Goal: Task Accomplishment & Management: Manage account settings

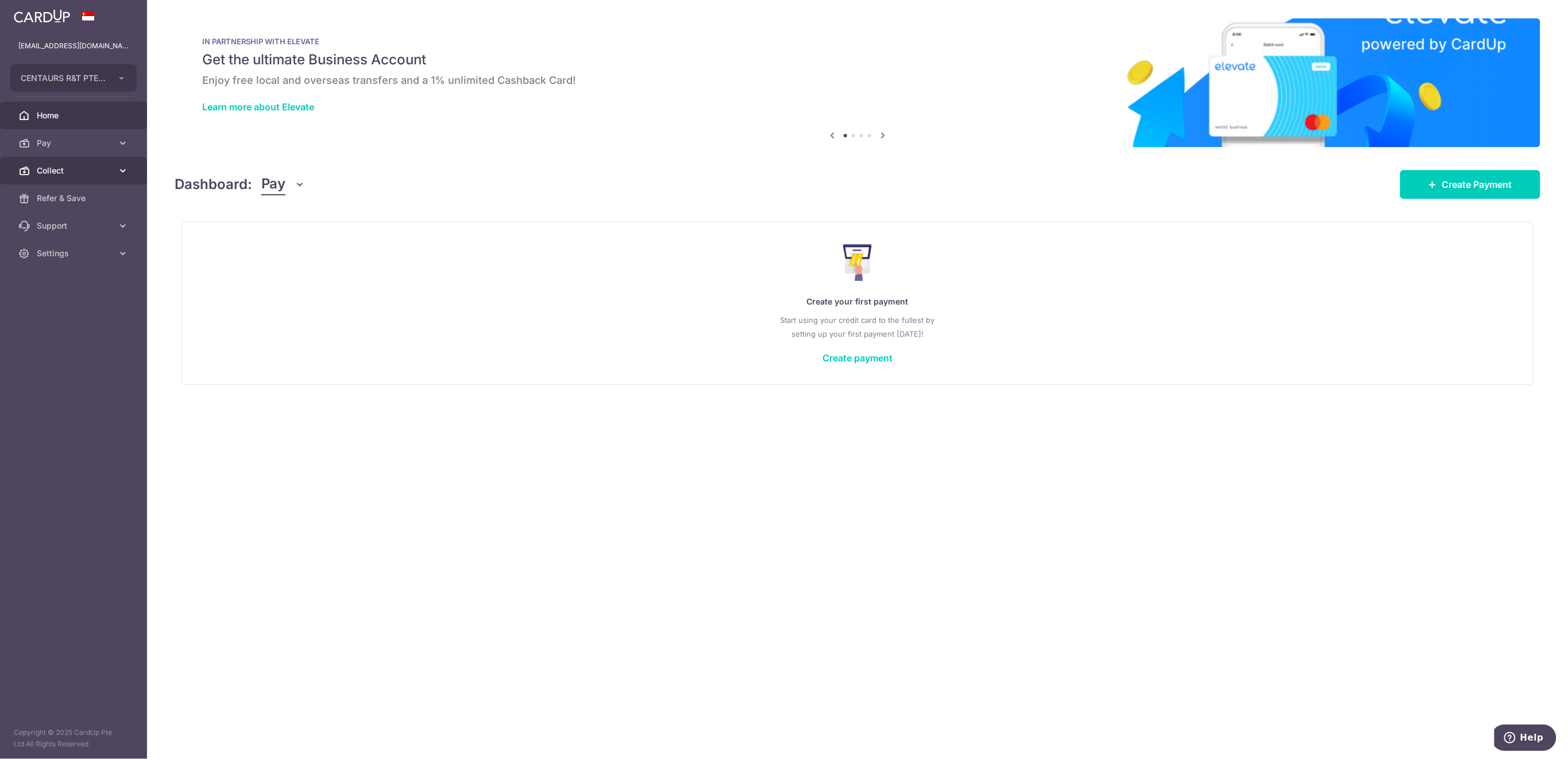
click at [52, 168] on span "Collect" at bounding box center [74, 171] width 76 height 12
click at [68, 257] on span "Payment Requests" at bounding box center [74, 254] width 76 height 12
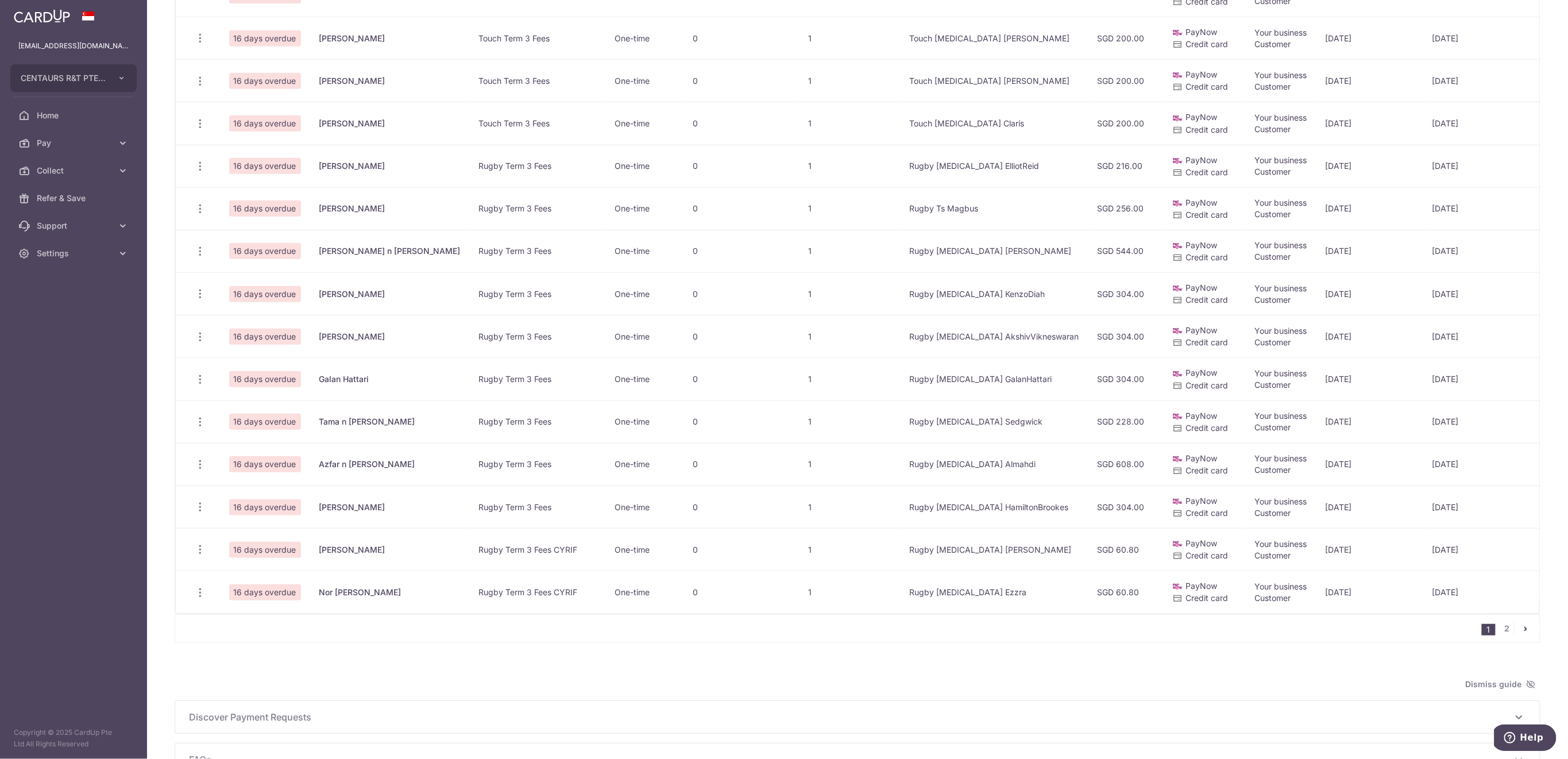
scroll to position [548, 0]
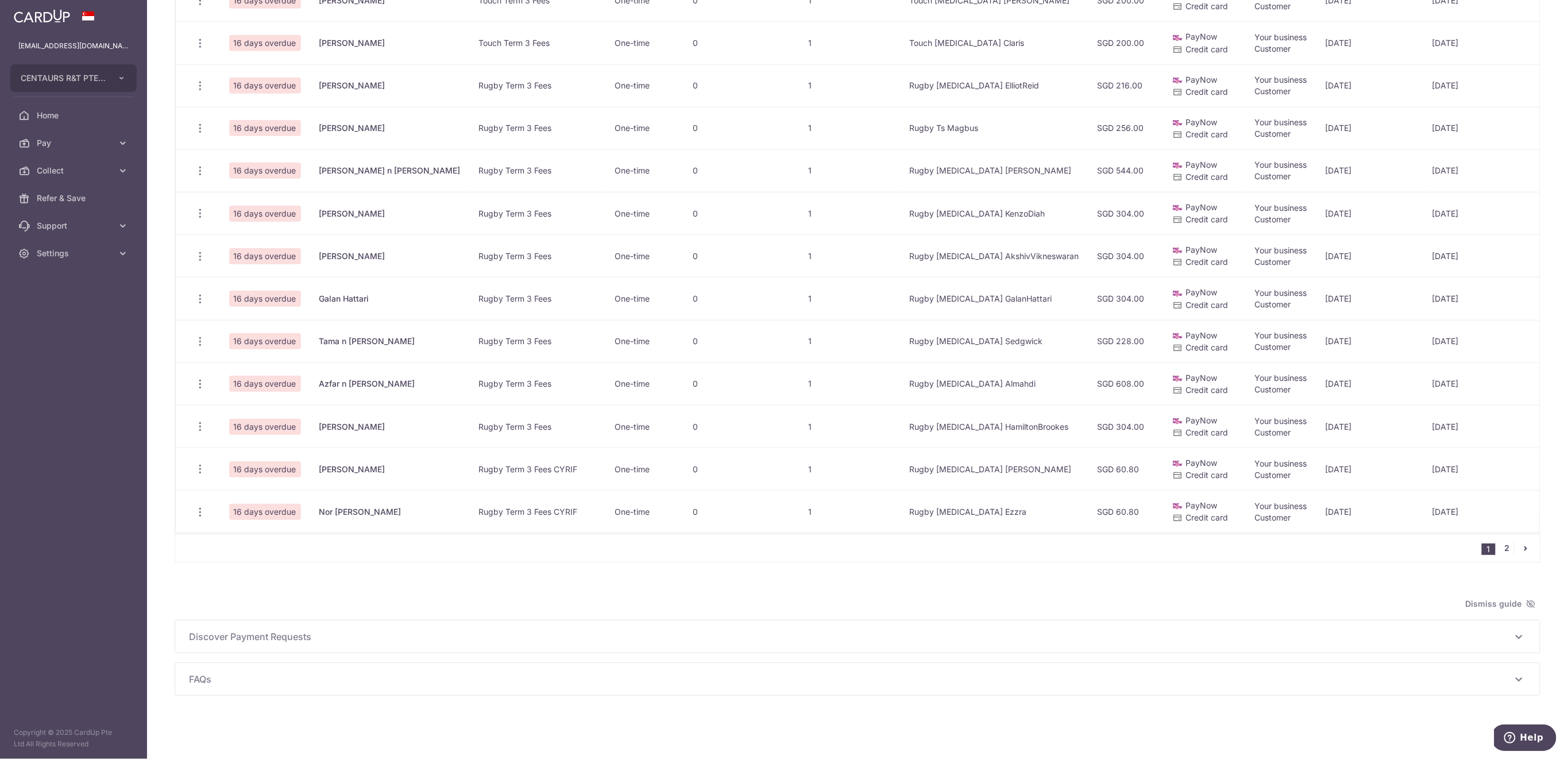
drag, startPoint x: 1501, startPoint y: 551, endPoint x: 1484, endPoint y: 551, distance: 17.0
click at [1501, 551] on link "2" at bounding box center [1508, 548] width 14 height 14
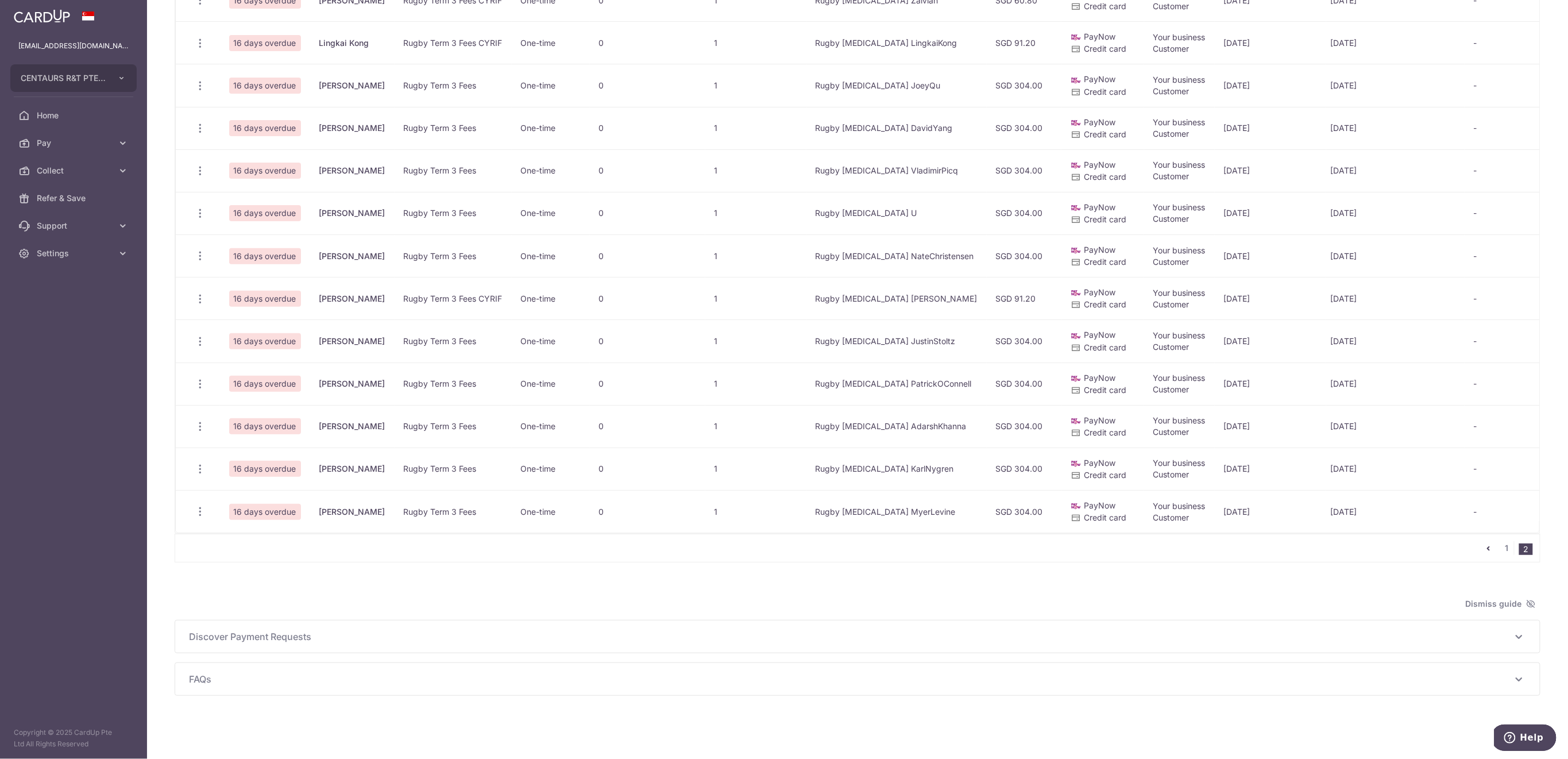
scroll to position [174, 0]
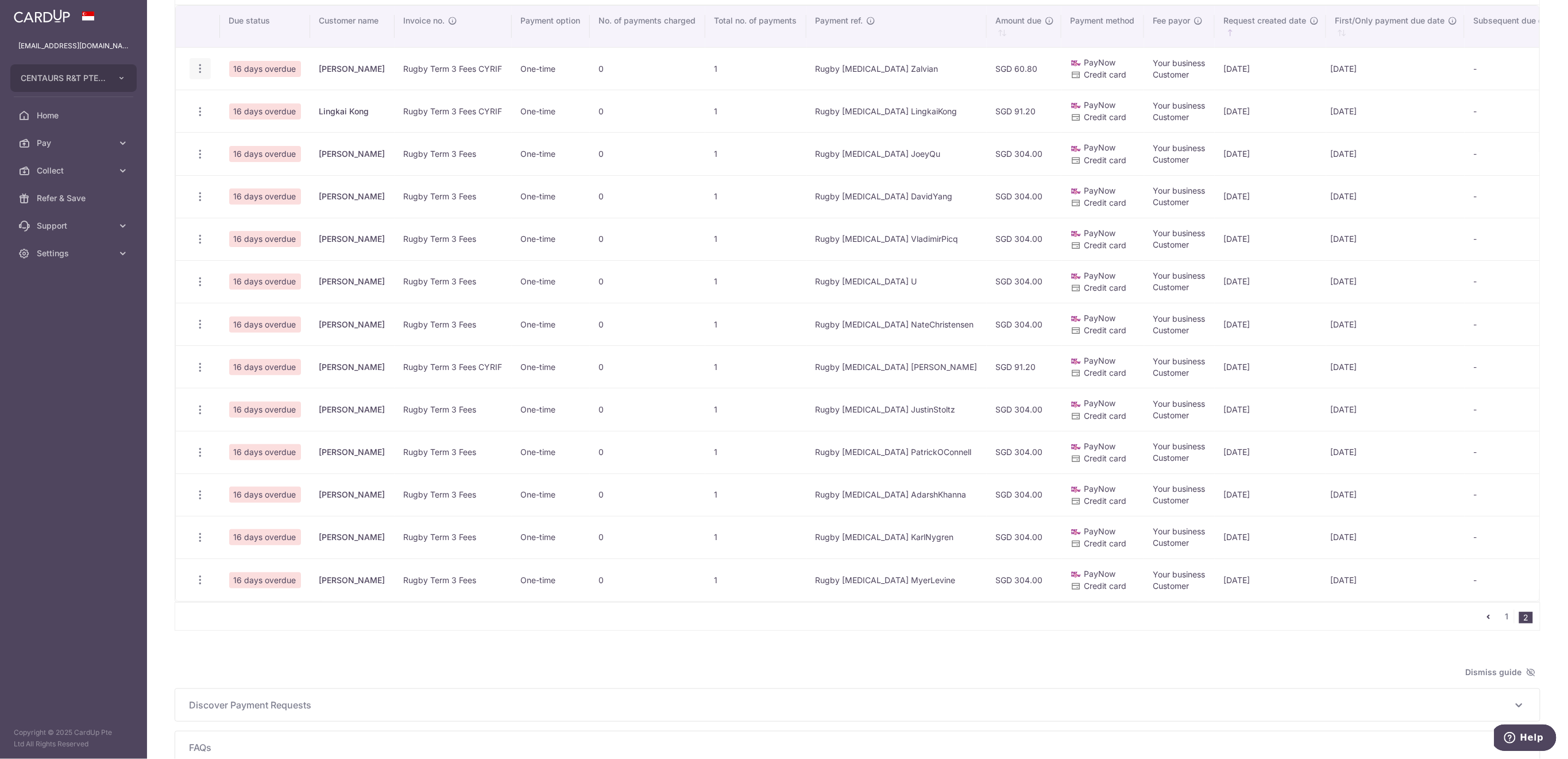
click at [198, 66] on icon "button" at bounding box center [200, 69] width 12 height 12
click at [243, 122] on span "Delete Request" at bounding box center [258, 128] width 72 height 14
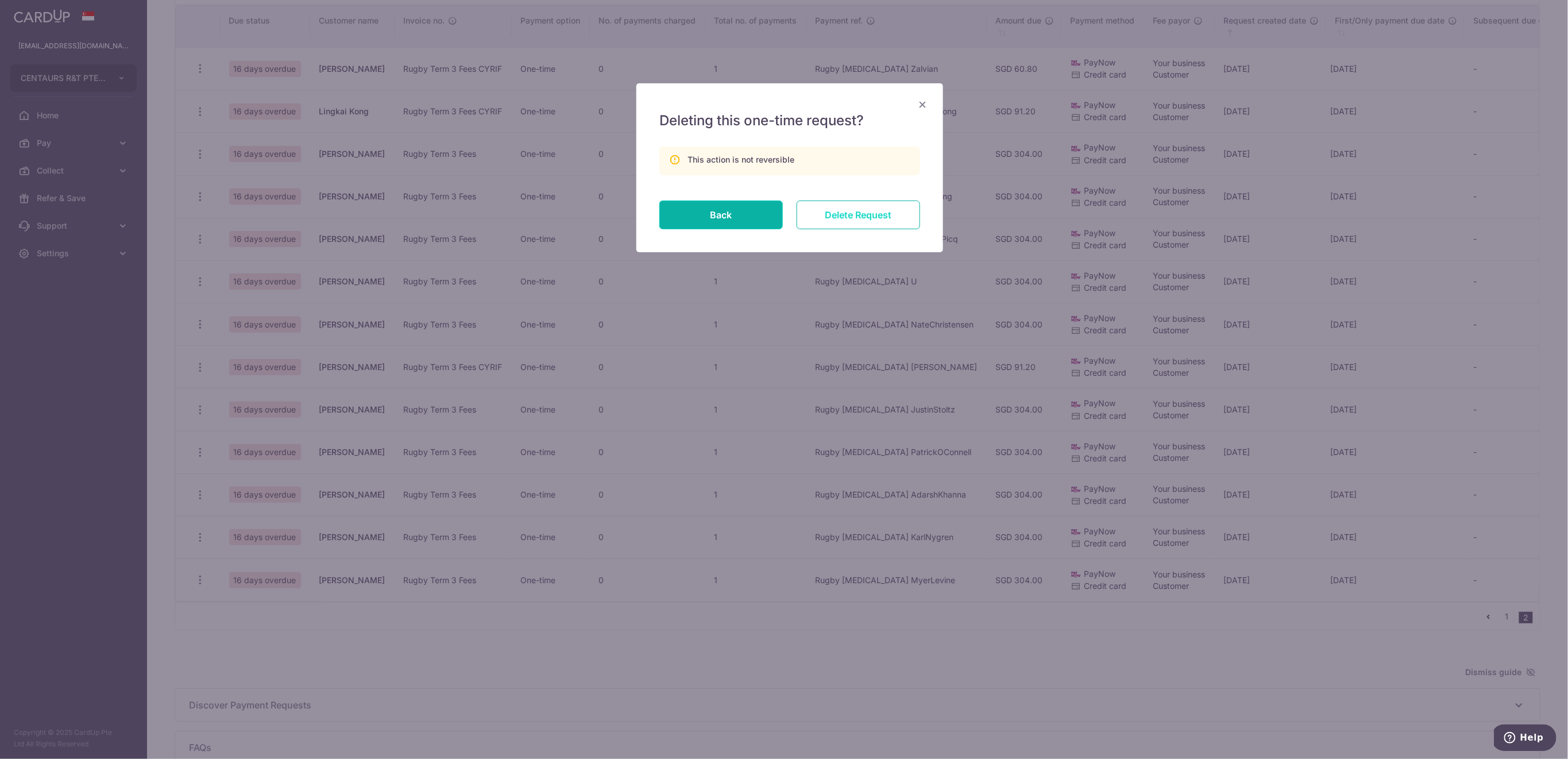
click at [892, 217] on input "Delete Request" at bounding box center [858, 215] width 123 height 29
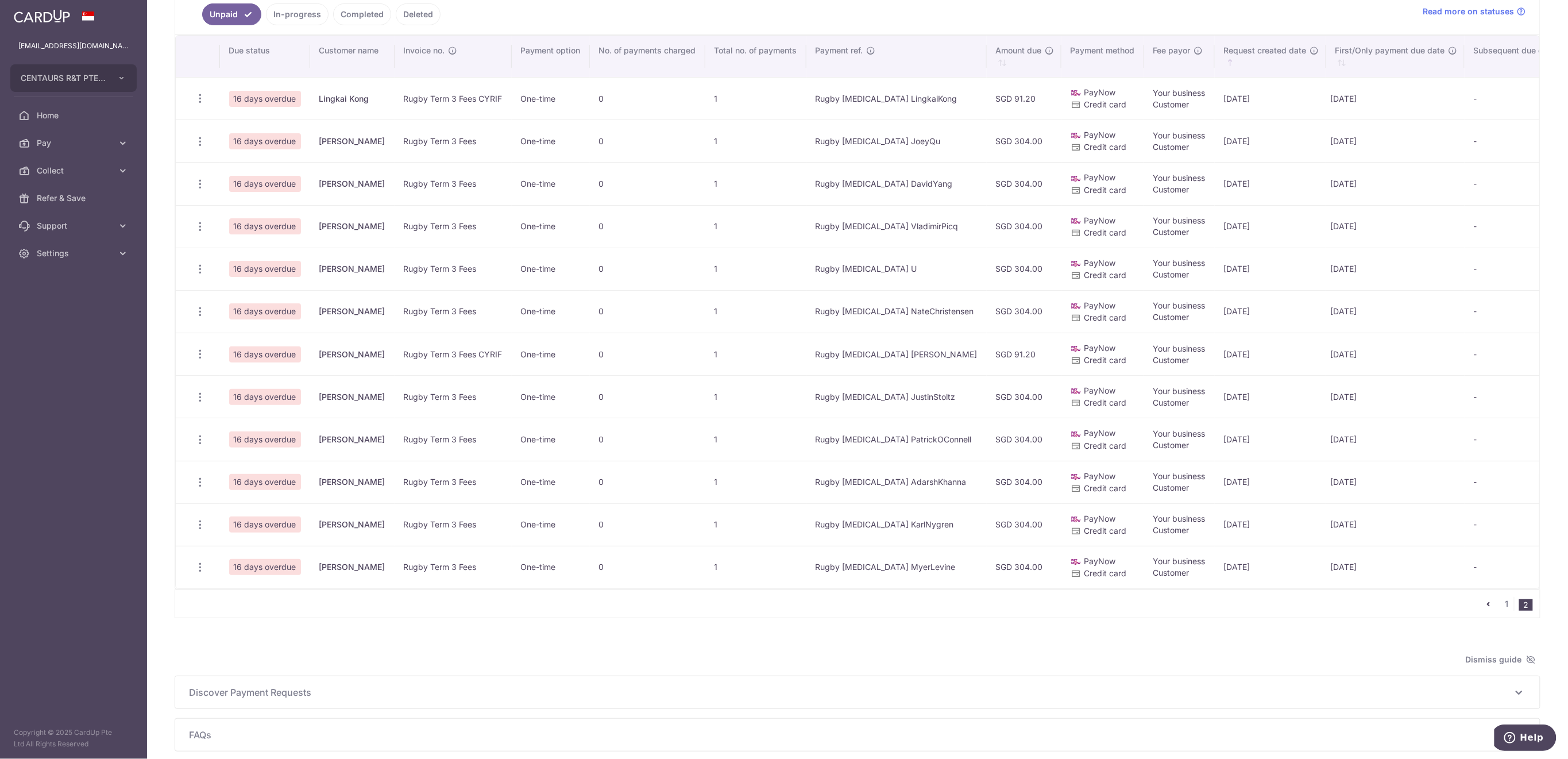
scroll to position [153, 0]
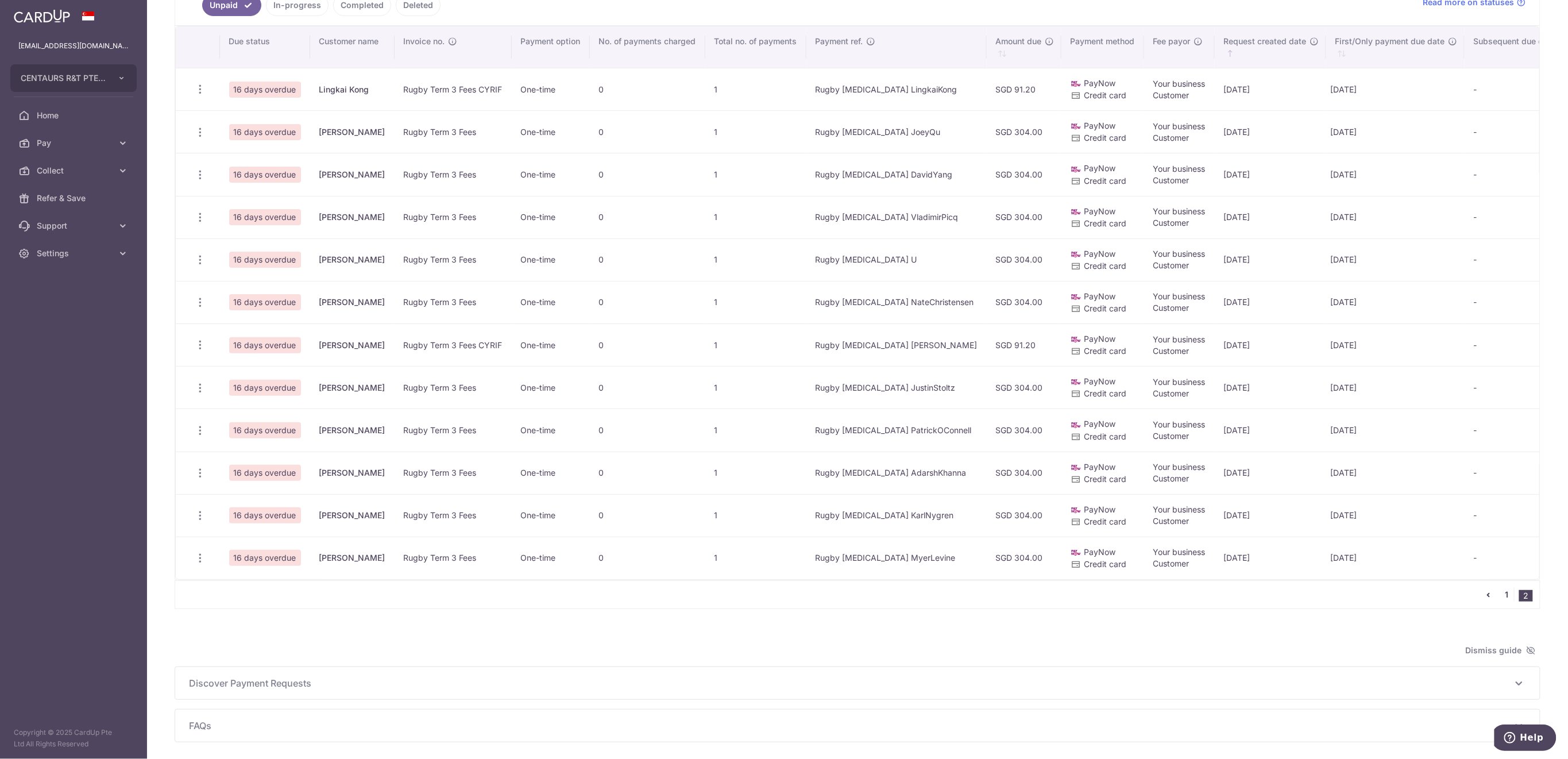
click at [1501, 601] on link "1" at bounding box center [1508, 595] width 14 height 14
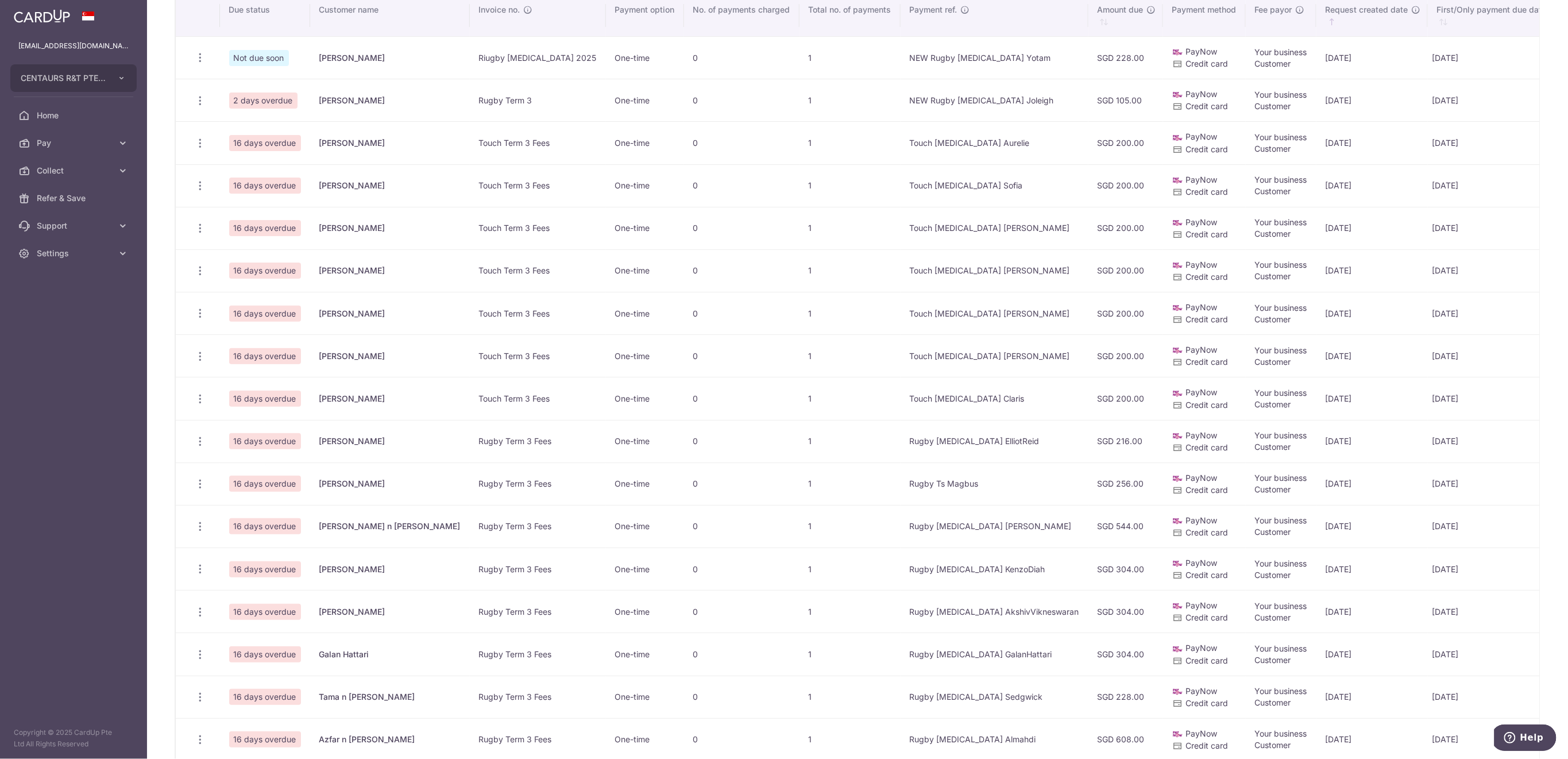
scroll to position [230, 0]
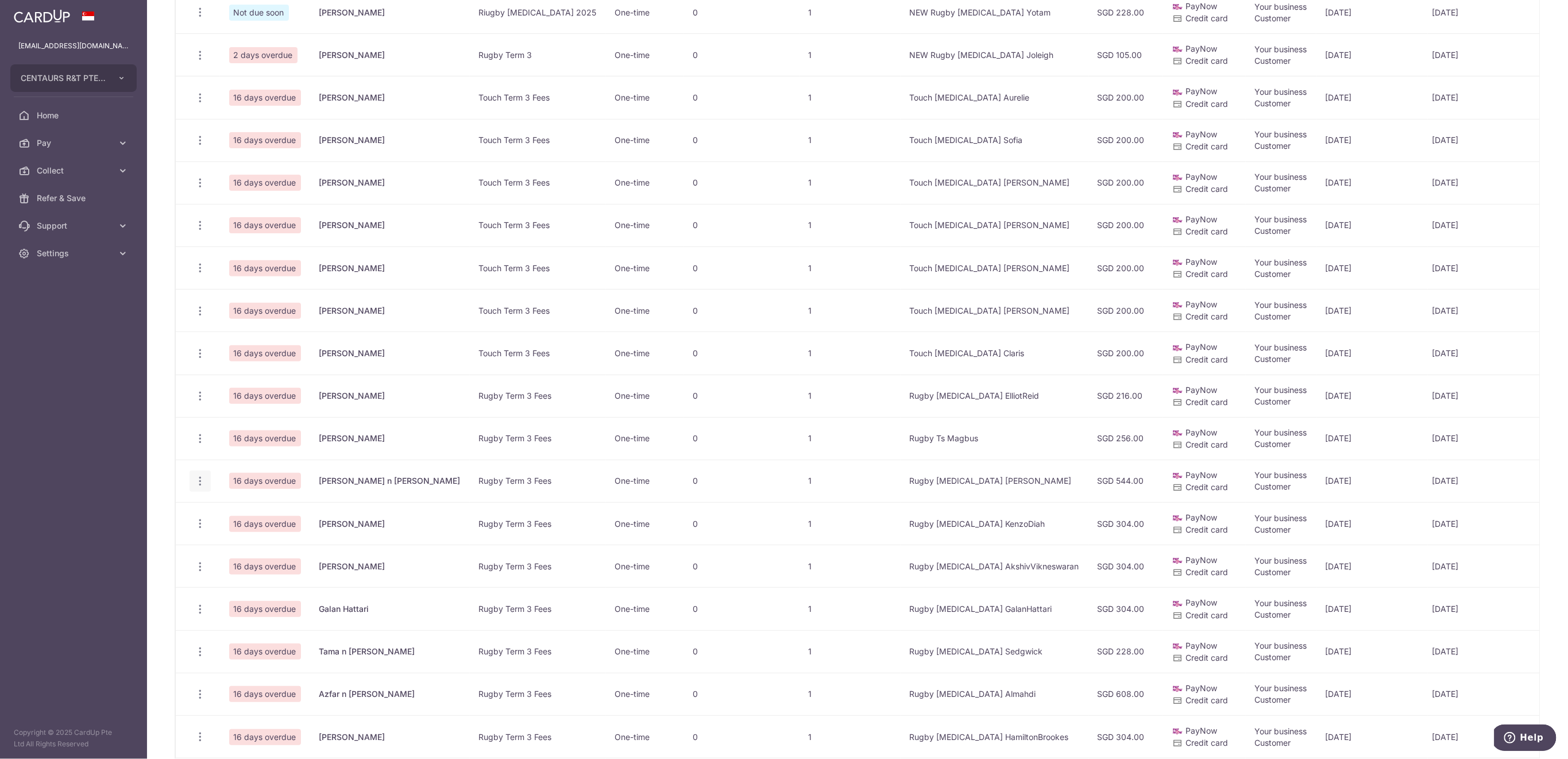
click at [197, 481] on icon "button" at bounding box center [200, 481] width 12 height 12
click at [237, 540] on span "Delete Request" at bounding box center [258, 540] width 72 height 14
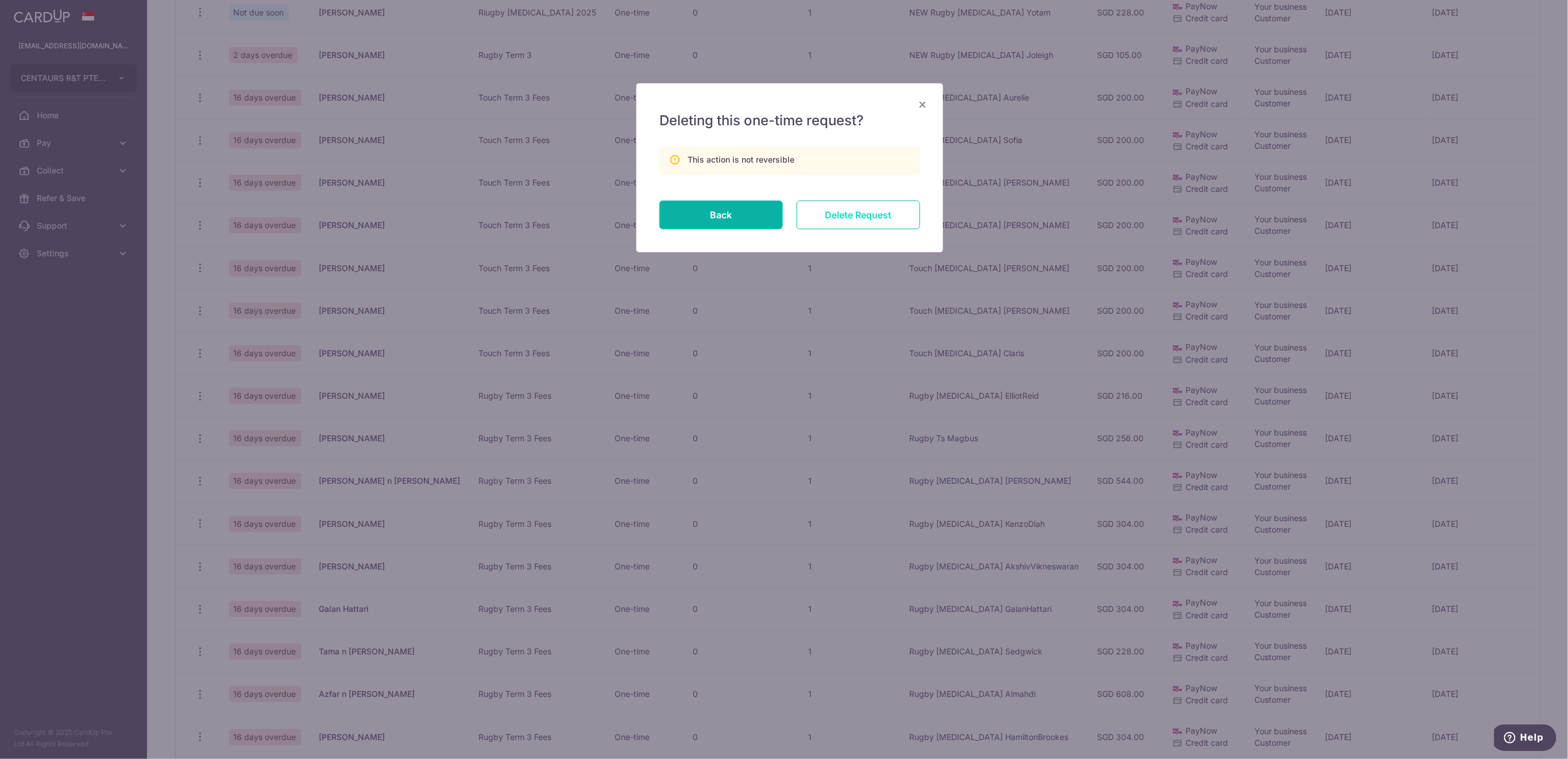
click at [886, 216] on input "Delete Request" at bounding box center [858, 215] width 123 height 29
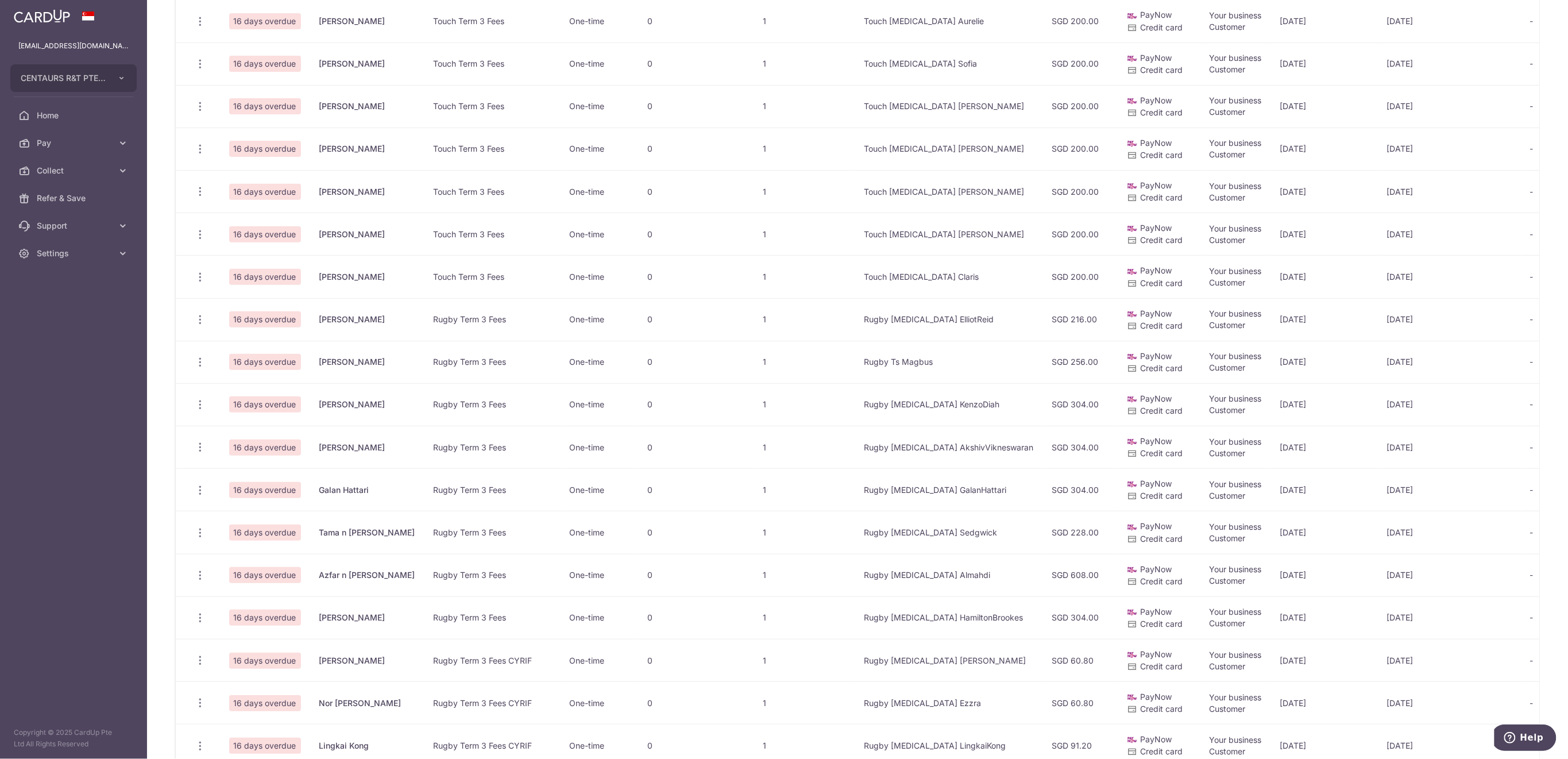
scroll to position [536, 0]
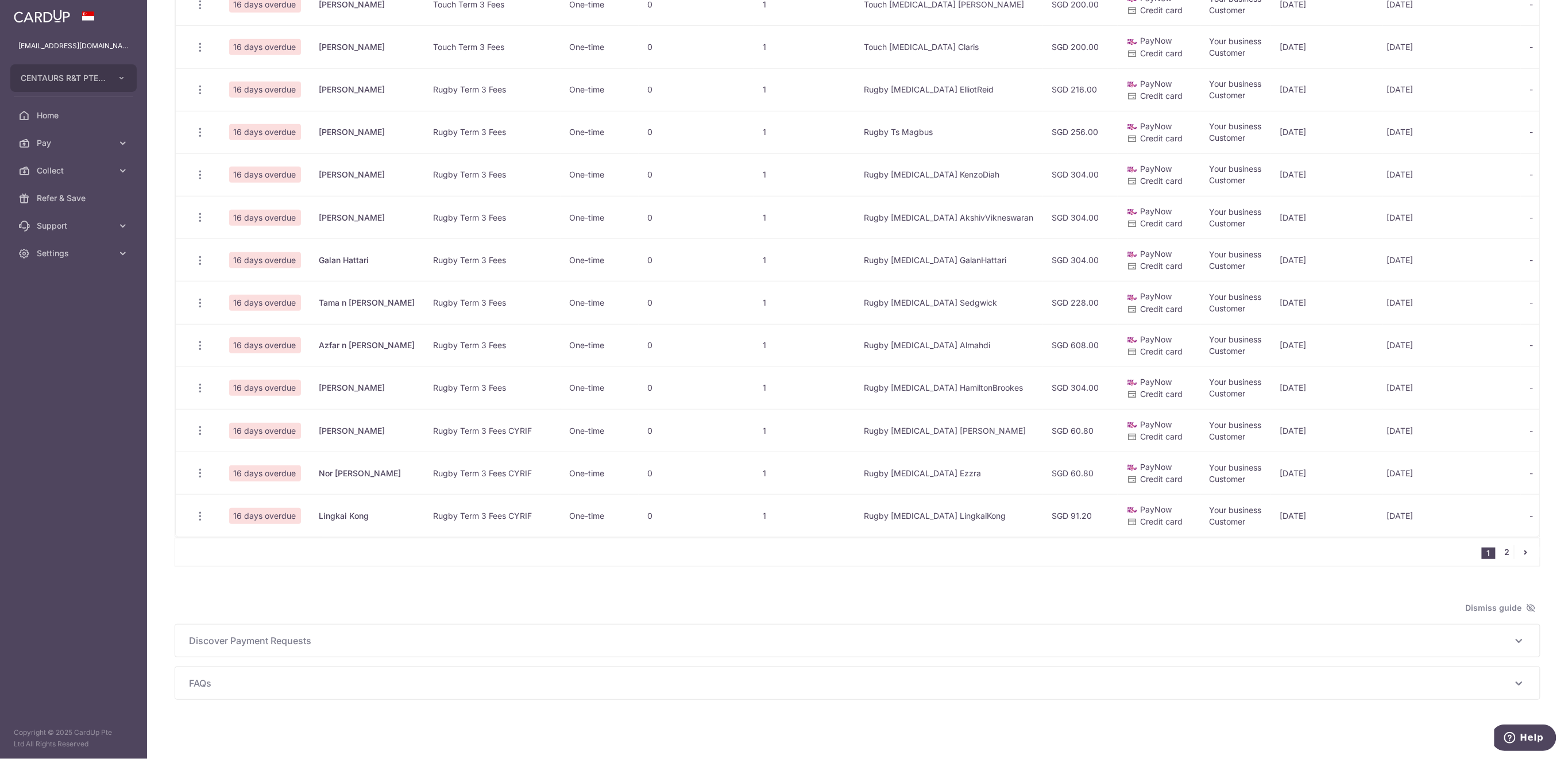
click at [1501, 559] on link "2" at bounding box center [1508, 552] width 14 height 14
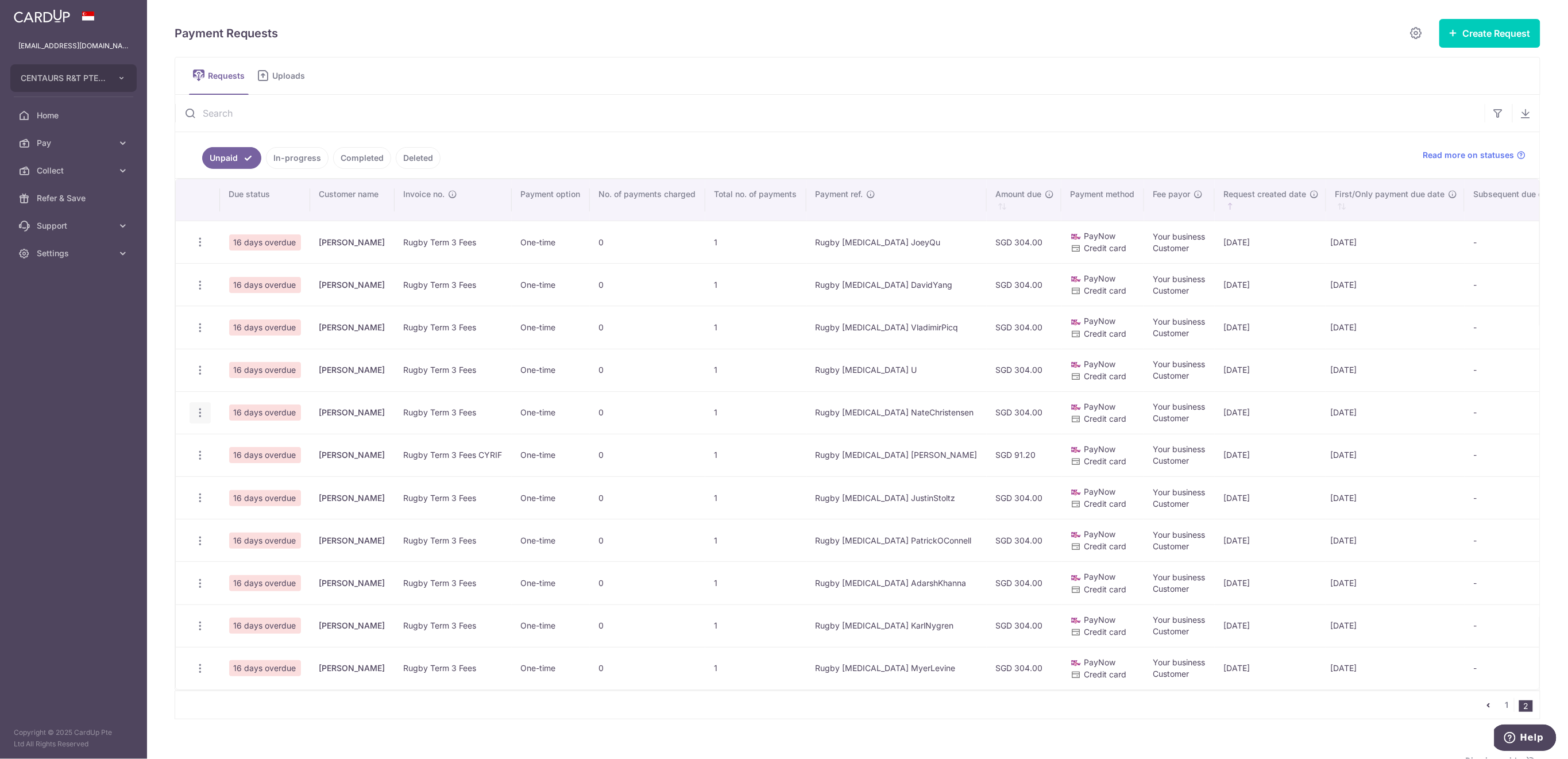
click at [199, 413] on icon "button" at bounding box center [200, 413] width 12 height 12
click at [262, 466] on span "Delete Request" at bounding box center [258, 472] width 72 height 14
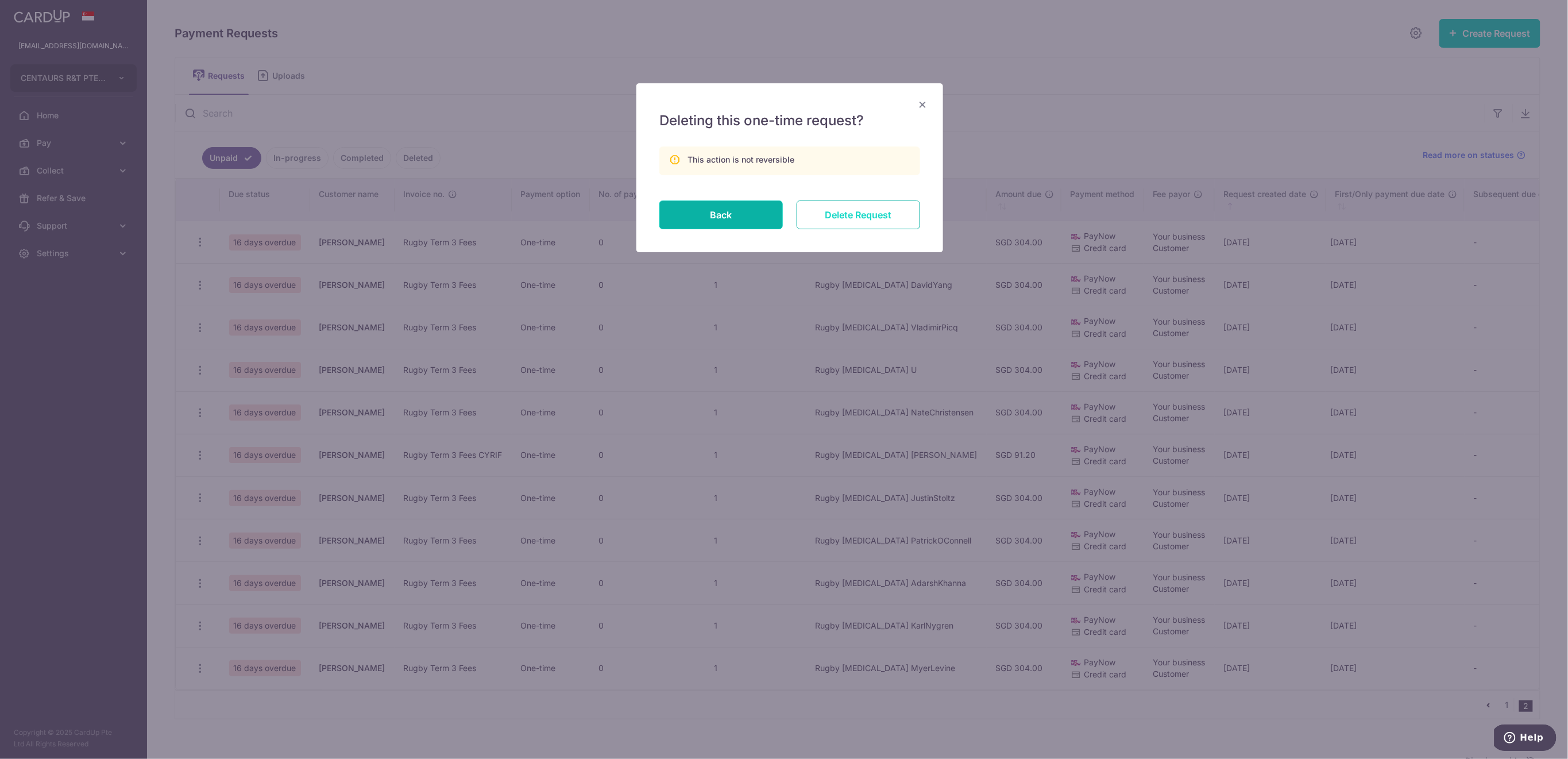
click at [855, 218] on input "Delete Request" at bounding box center [858, 215] width 123 height 29
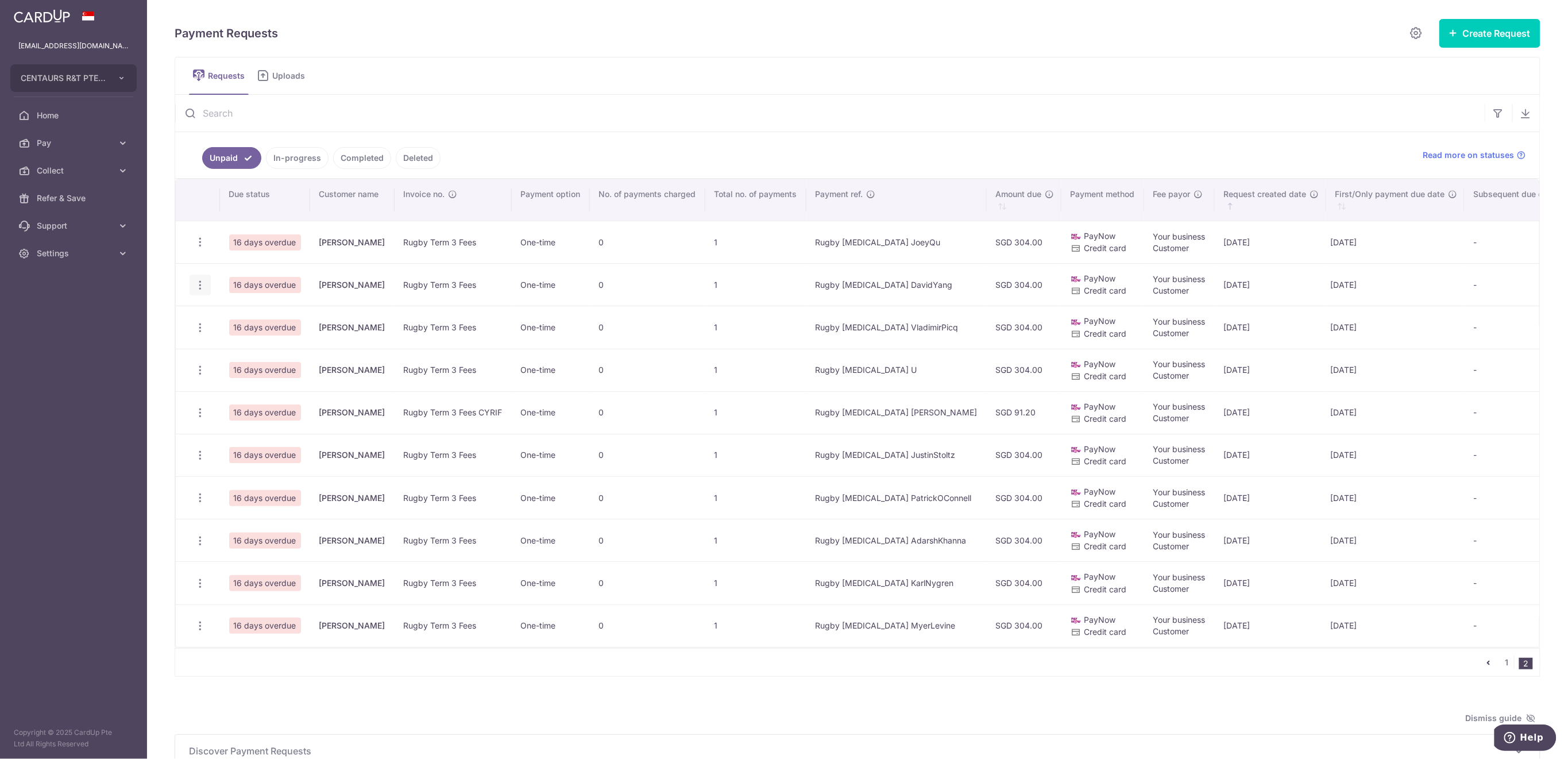
click at [202, 280] on icon "button" at bounding box center [200, 285] width 12 height 12
click at [242, 340] on span "Delete Request" at bounding box center [258, 344] width 72 height 14
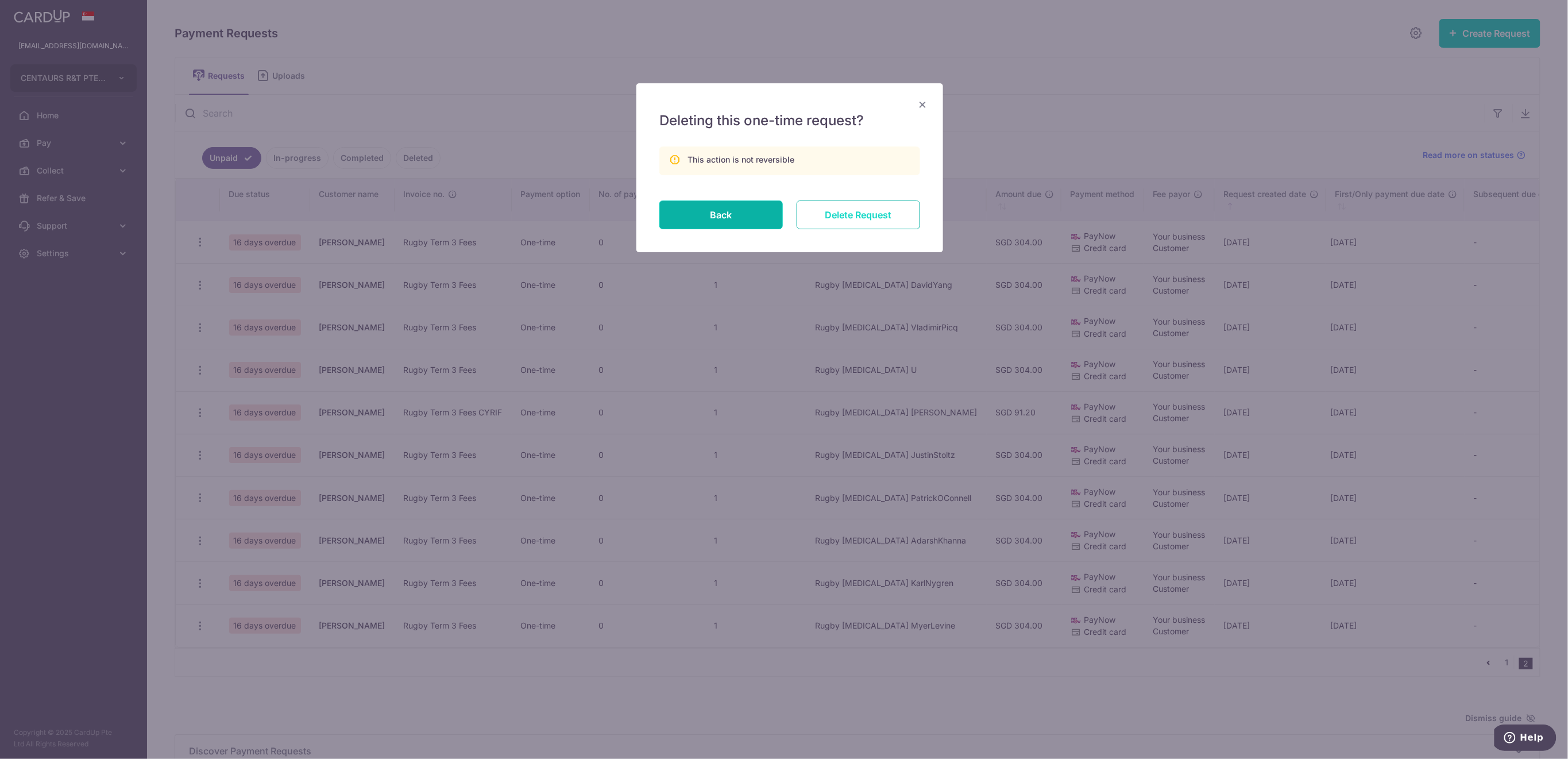
click at [871, 216] on input "Delete Request" at bounding box center [858, 215] width 123 height 29
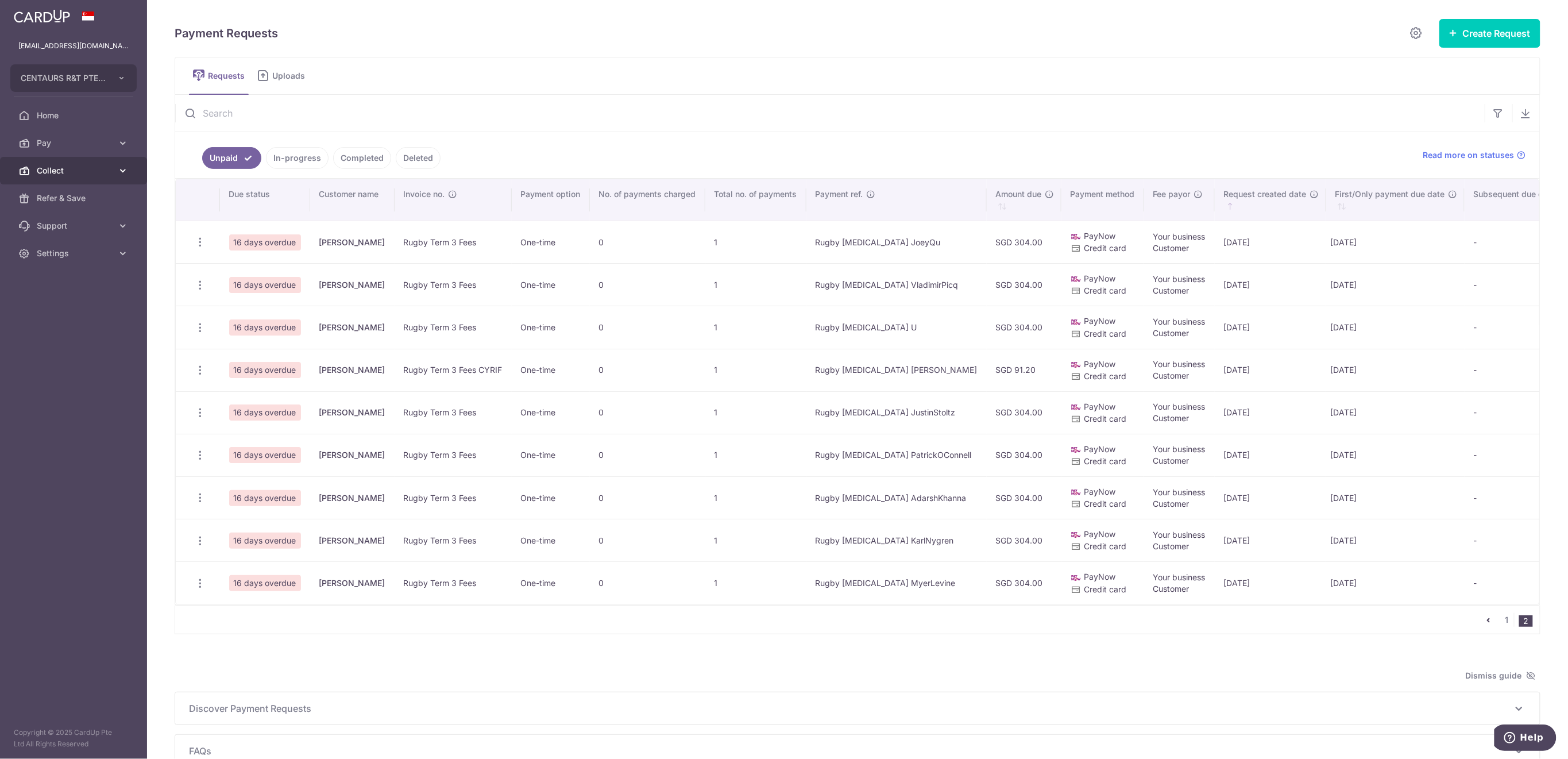
click at [69, 172] on span "Collect" at bounding box center [74, 171] width 76 height 12
click at [66, 200] on span "Dashboard" at bounding box center [74, 198] width 76 height 12
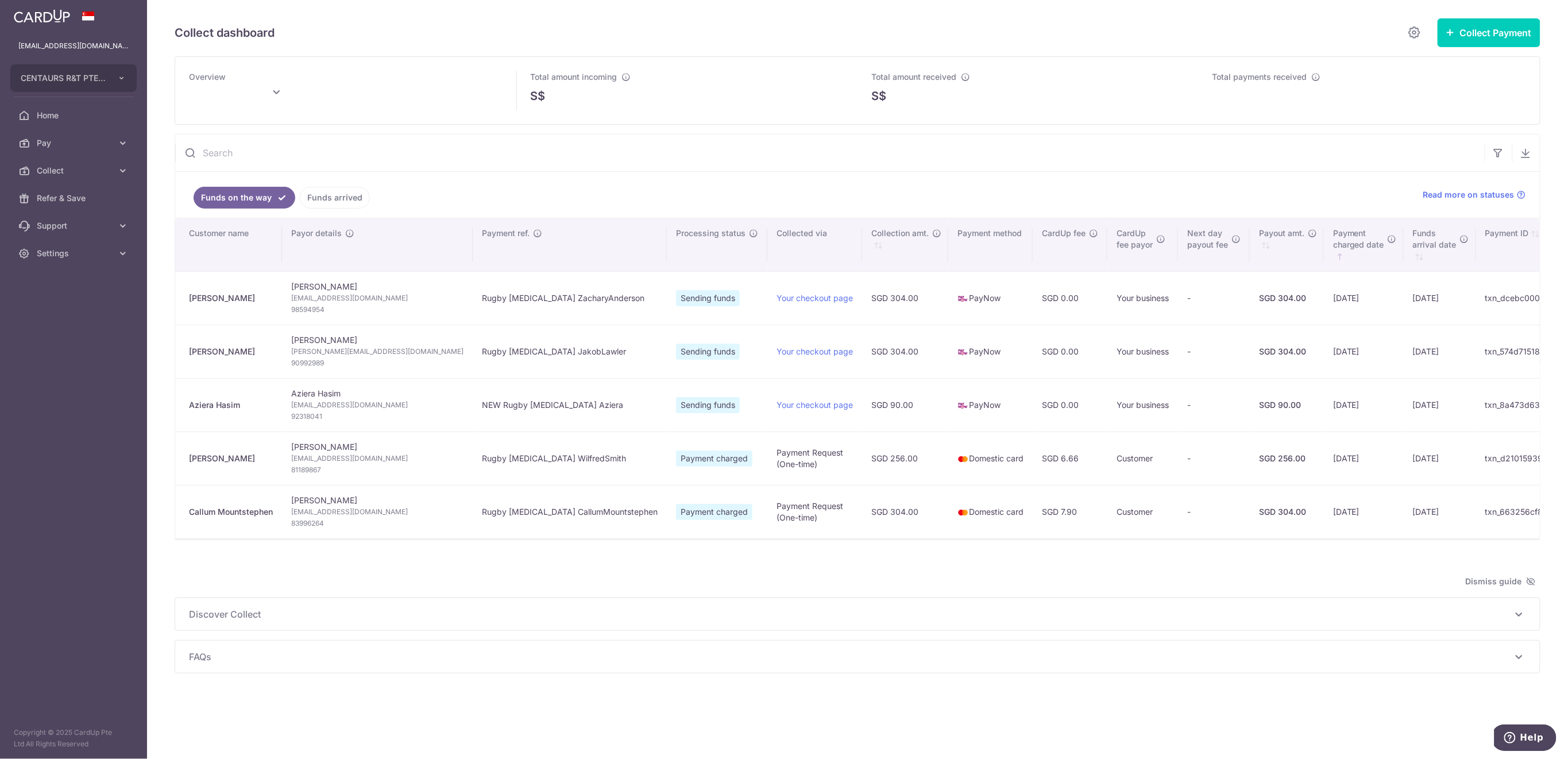
type input "August 2025"
click at [331, 193] on link "Funds arrived" at bounding box center [334, 197] width 70 height 22
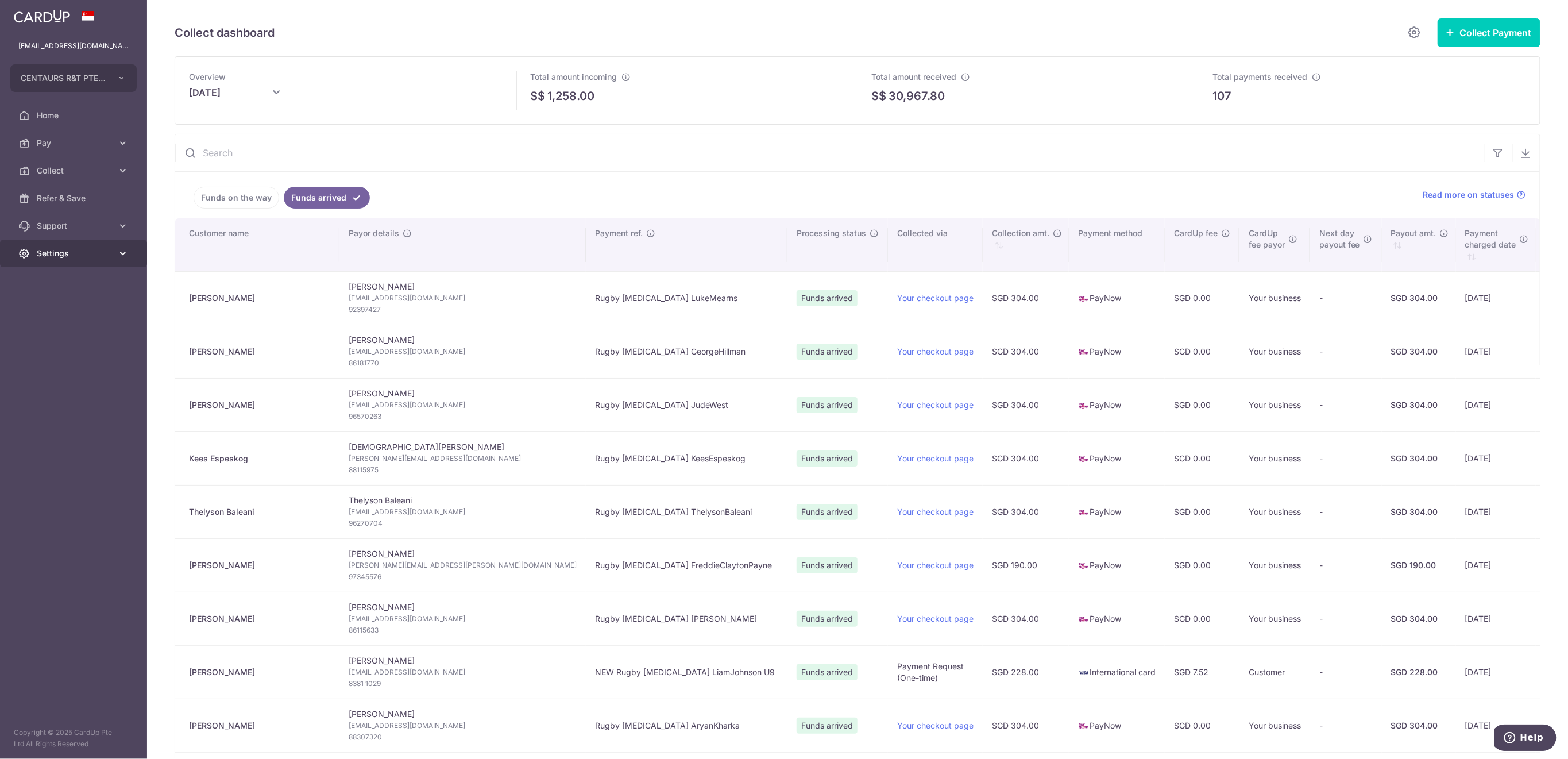
click at [105, 251] on span "Settings" at bounding box center [74, 254] width 76 height 12
click at [96, 305] on span "Logout" at bounding box center [74, 309] width 76 height 12
